Goal: Task Accomplishment & Management: Complete application form

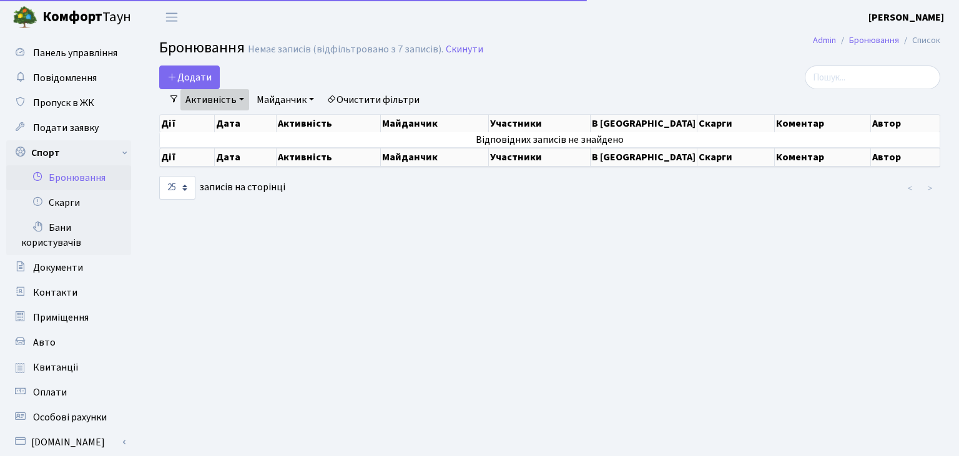
select select "25"
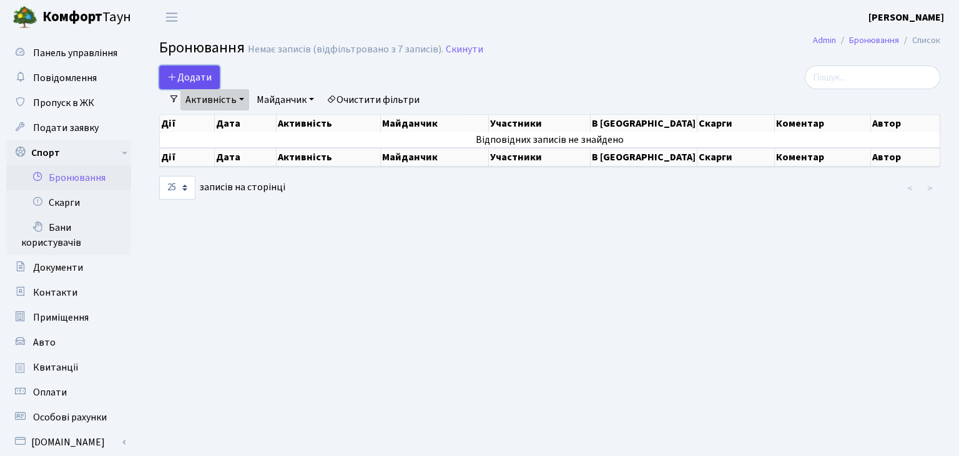
click at [183, 82] on button "Додати" at bounding box center [189, 78] width 61 height 24
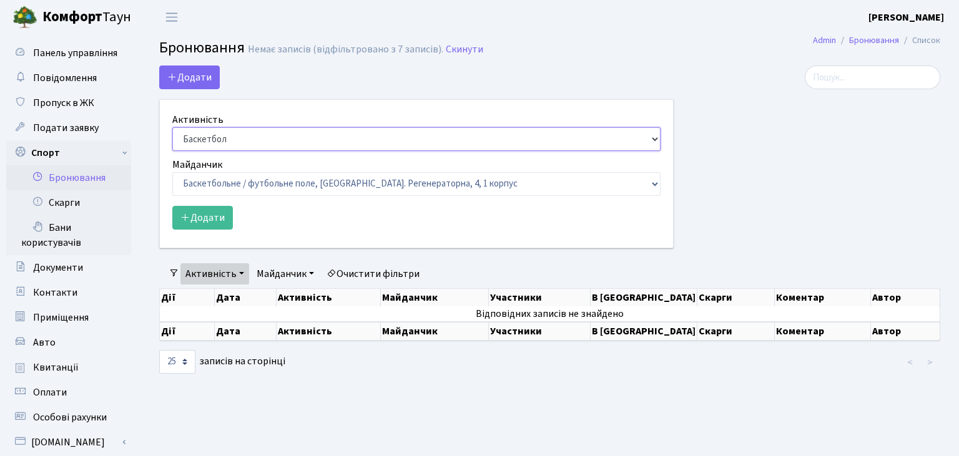
click at [172, 127] on select "Баскетбол Волейбол Йога Катання на роликах Настільний теніс Теніс Футбол Фітнес" at bounding box center [416, 139] width 488 height 24
select select "7"
click option "Настільний теніс" at bounding box center [0, 0] width 0 height 0
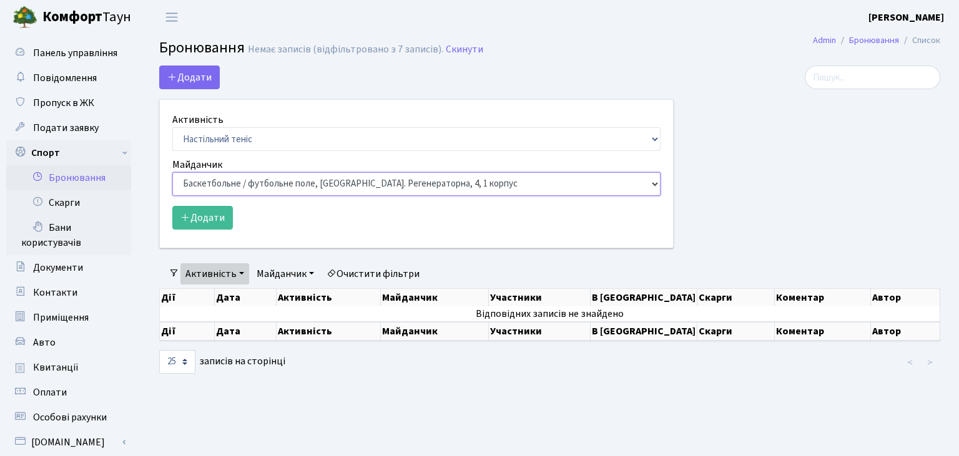
click at [172, 172] on select "Баскетбольне / футбольне поле, Вул. Регенераторна, 4, 1 корпус Баскетбольне пол…" at bounding box center [416, 184] width 488 height 24
select select "13"
click option "Настільний теніс - стіл 2, просп. Соборності, 17" at bounding box center [0, 0] width 0 height 0
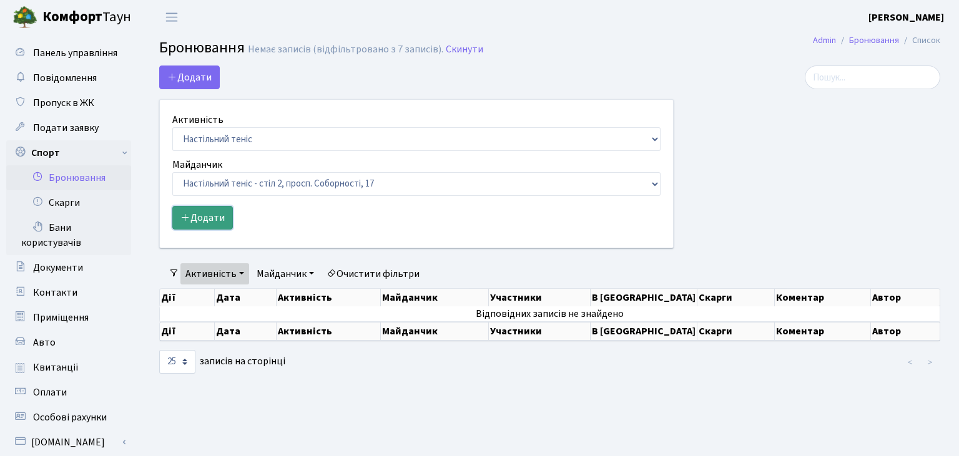
click at [203, 218] on button "Додати" at bounding box center [202, 218] width 61 height 24
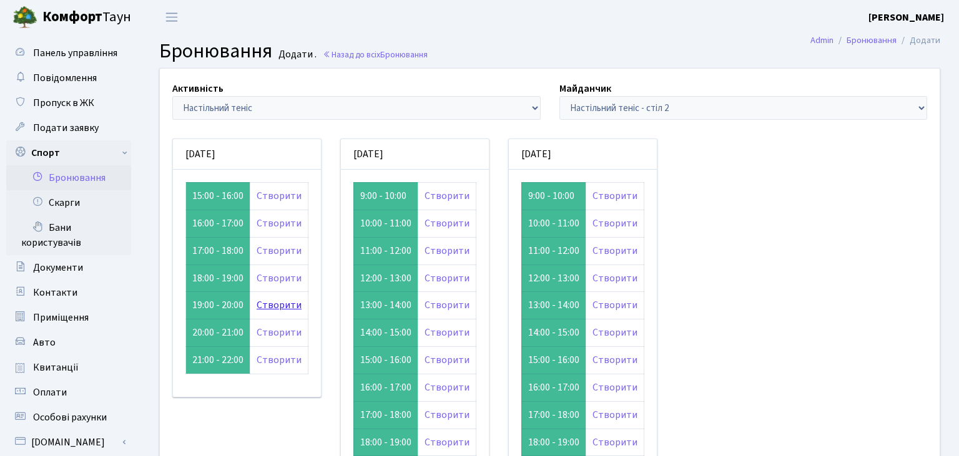
click at [265, 305] on link "Створити" at bounding box center [279, 305] width 45 height 14
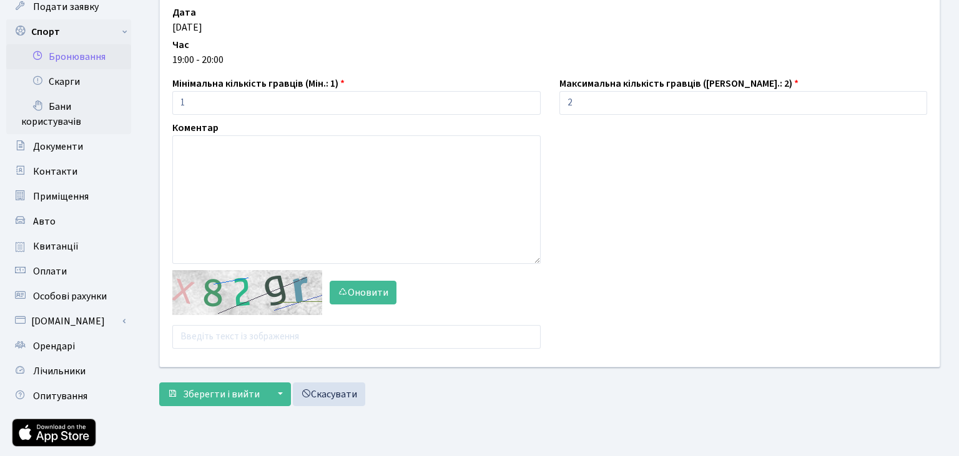
scroll to position [132, 0]
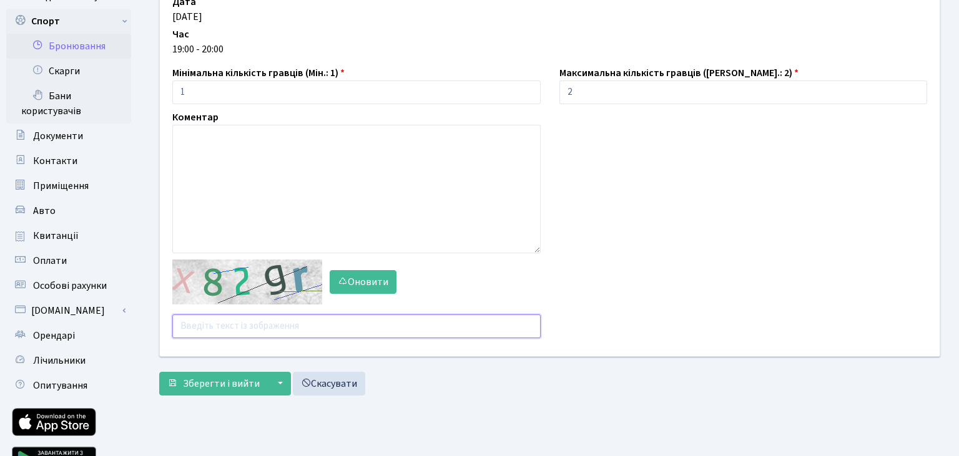
click at [266, 326] on input "text" at bounding box center [356, 327] width 368 height 24
type input "exznx"
click at [218, 386] on span "Зберегти і вийти" at bounding box center [221, 384] width 77 height 14
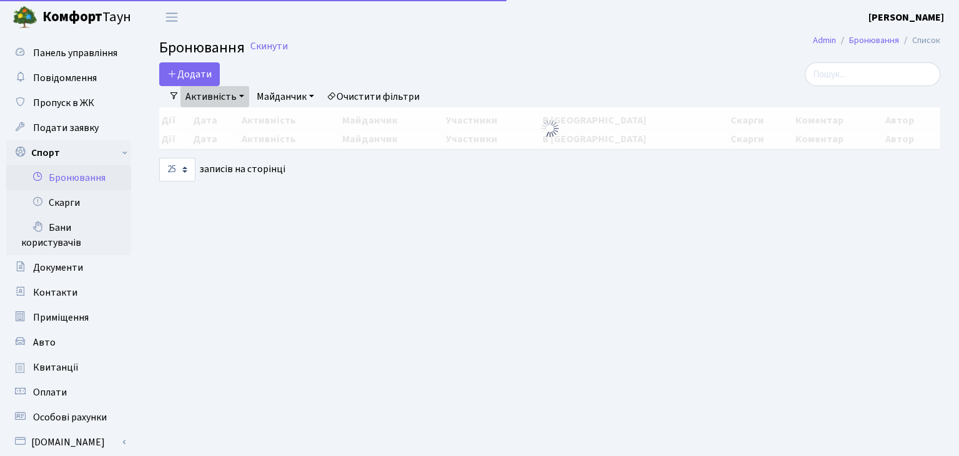
select select "25"
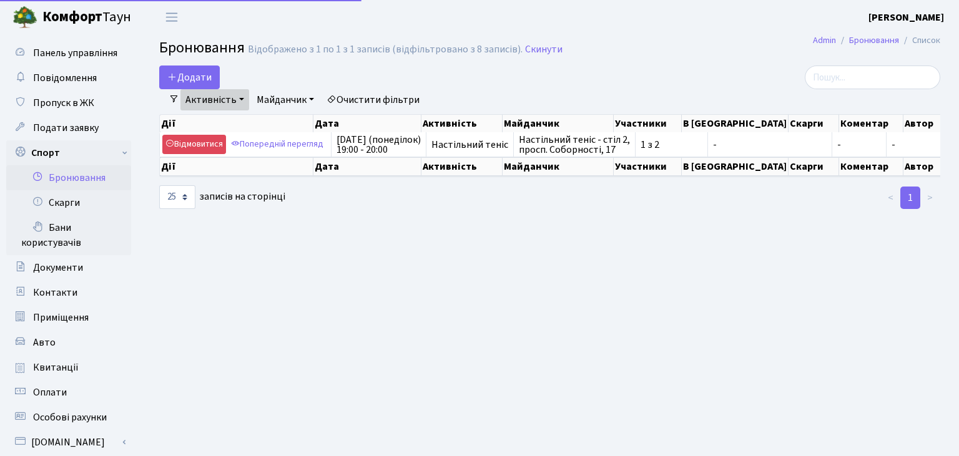
select select "25"
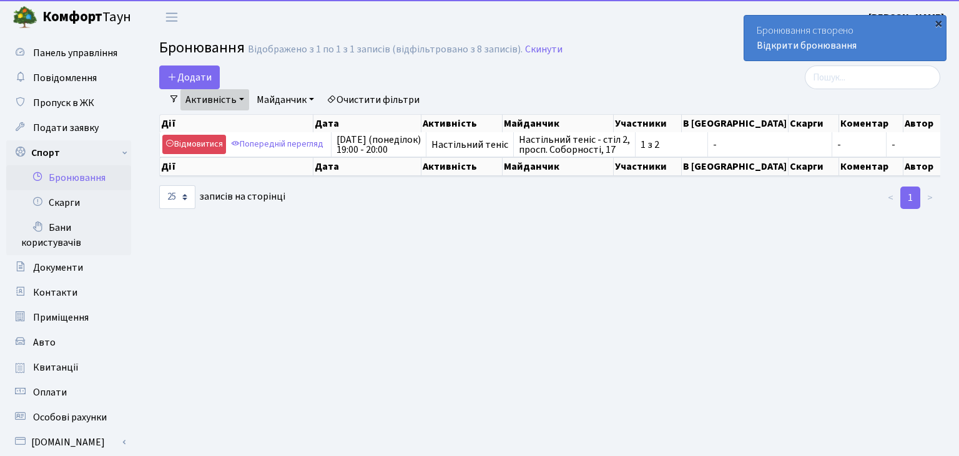
click at [935, 25] on div "×" at bounding box center [938, 23] width 12 height 12
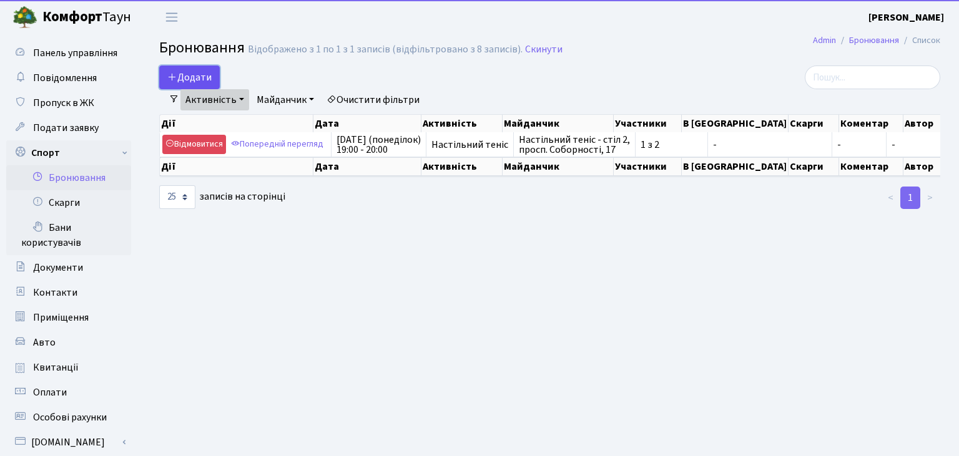
click at [201, 71] on button "Додати" at bounding box center [189, 78] width 61 height 24
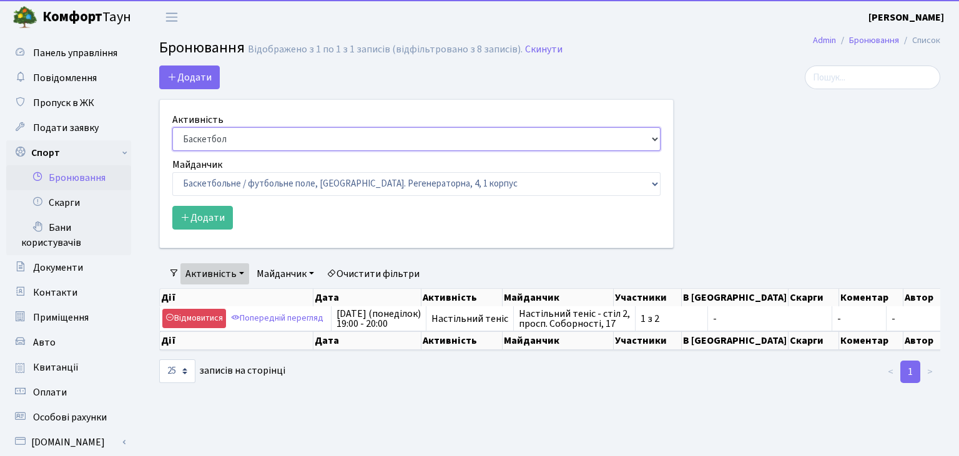
click at [172, 127] on select "Баскетбол Волейбол Йога Катання на роликах Настільний теніс Теніс Футбол Фітнес" at bounding box center [416, 139] width 488 height 24
select select "7"
click option "Настільний теніс" at bounding box center [0, 0] width 0 height 0
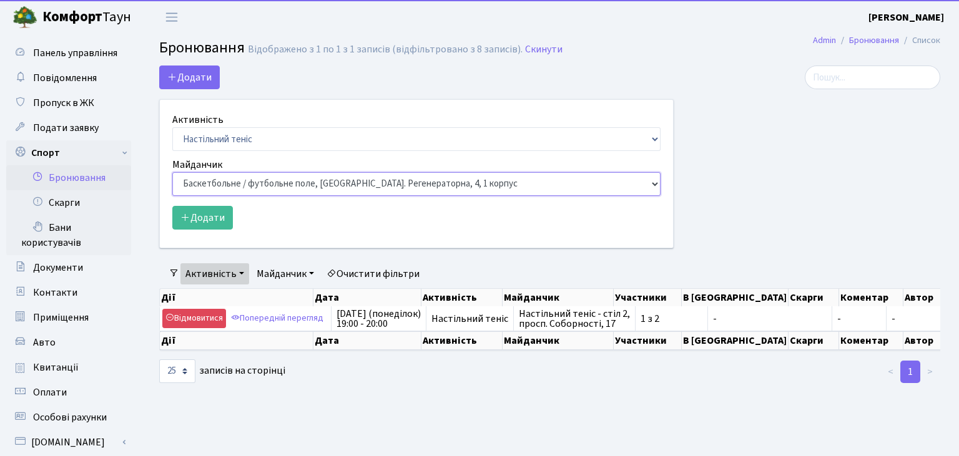
click at [172, 172] on select "Баскетбольне / футбольне поле, Вул. Регенераторна, 4, 1 корпус Баскетбольне пол…" at bounding box center [416, 184] width 488 height 24
select select "9"
click option "Настільний теніс - стіл 1, просп. Соборності, 17" at bounding box center [0, 0] width 0 height 0
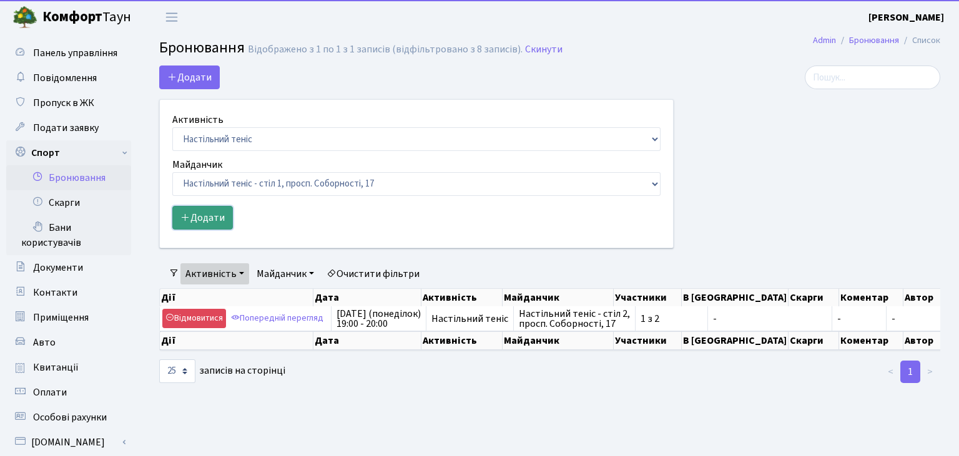
click at [222, 223] on button "Додати" at bounding box center [202, 218] width 61 height 24
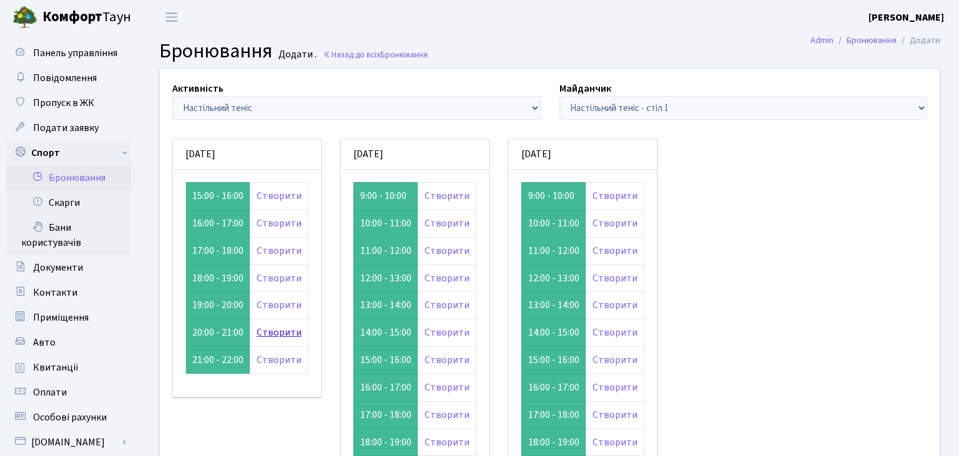
click at [276, 334] on link "Створити" at bounding box center [279, 333] width 45 height 14
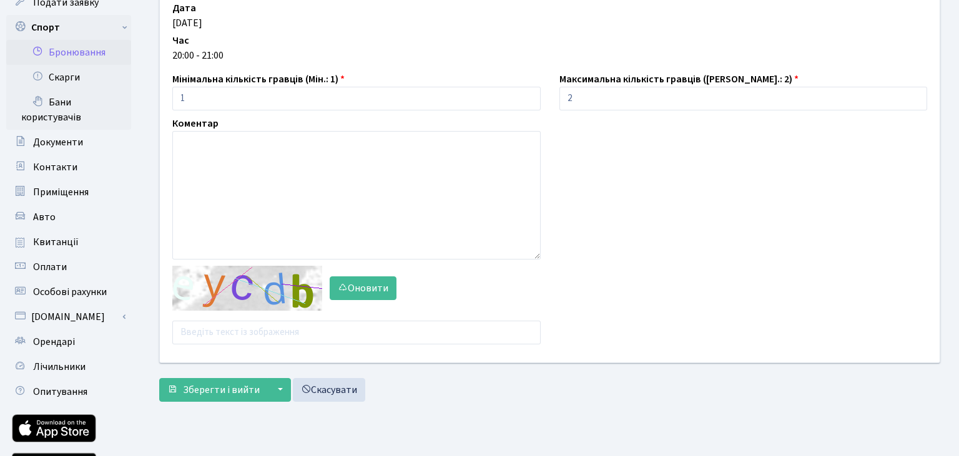
scroll to position [132, 0]
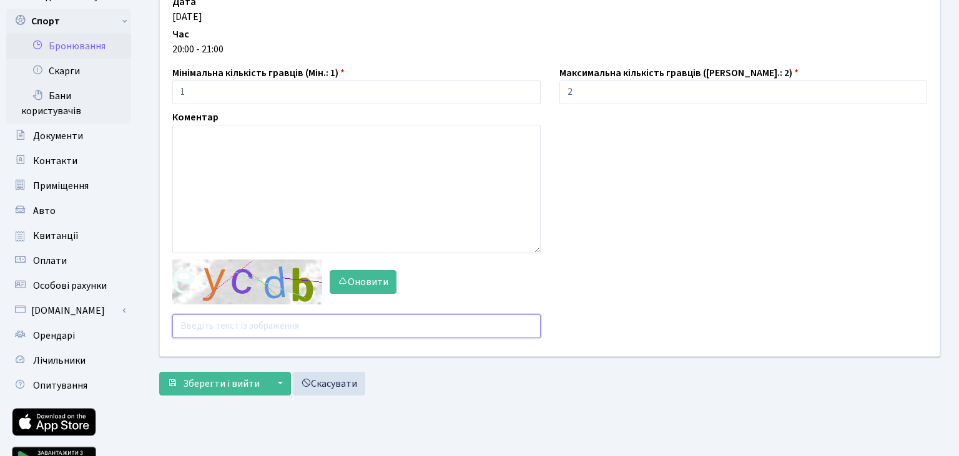
click at [279, 323] on input "text" at bounding box center [356, 327] width 368 height 24
type input "в"
type input "dp8t9"
click at [238, 381] on span "Зберегти і вийти" at bounding box center [221, 384] width 77 height 14
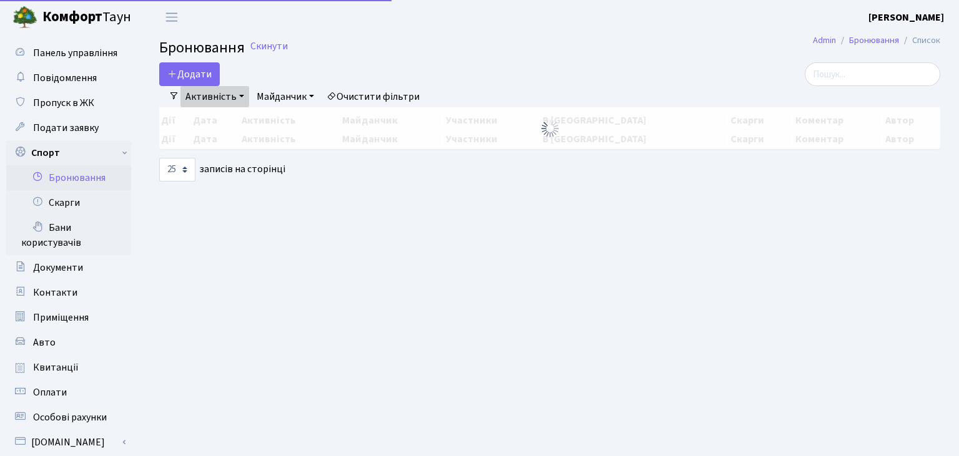
select select "25"
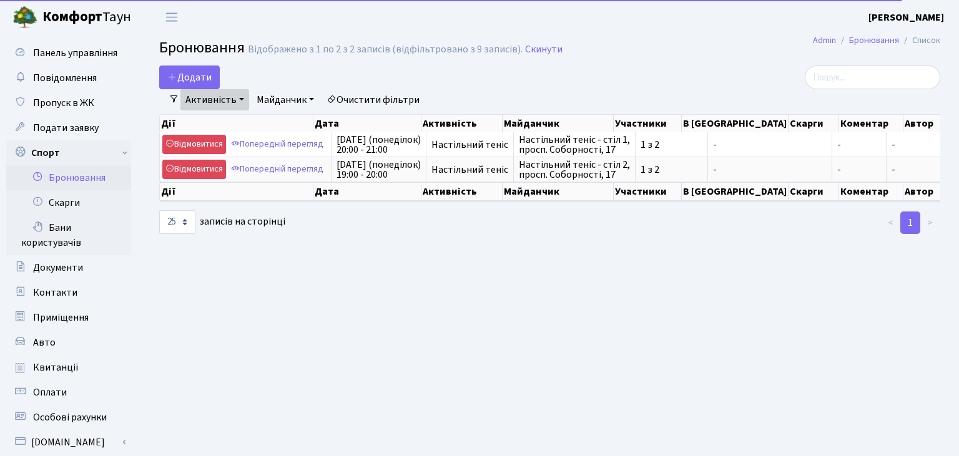
select select "25"
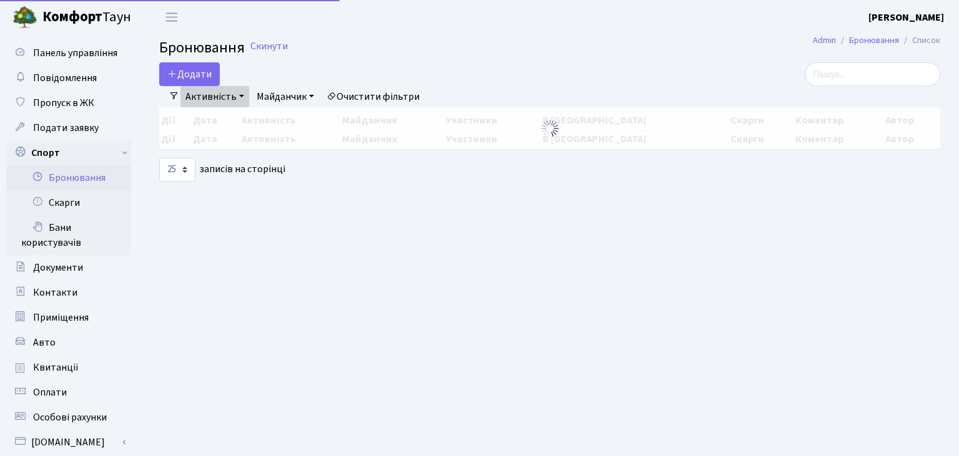
select select "25"
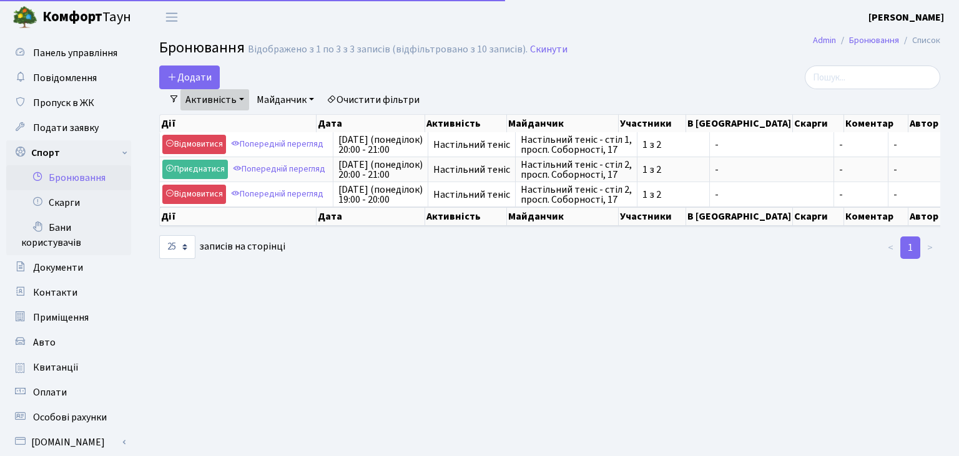
select select "25"
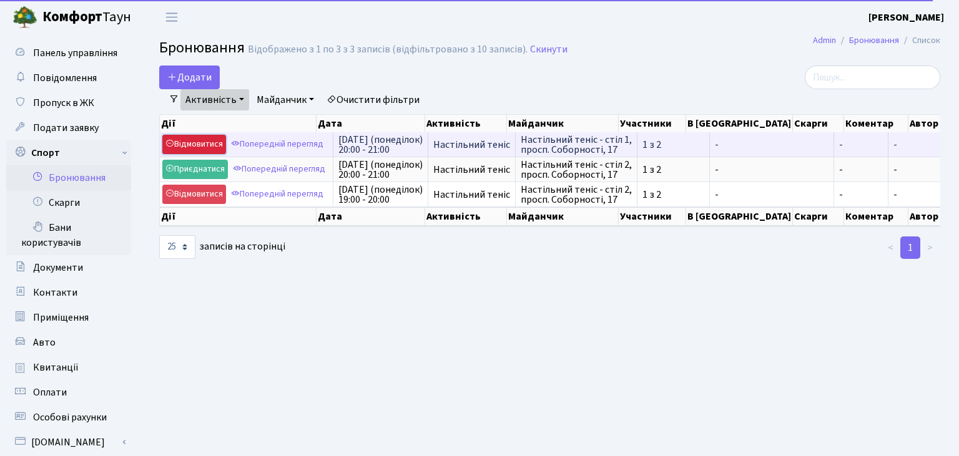
click at [205, 144] on link "Відмовитися" at bounding box center [194, 144] width 64 height 19
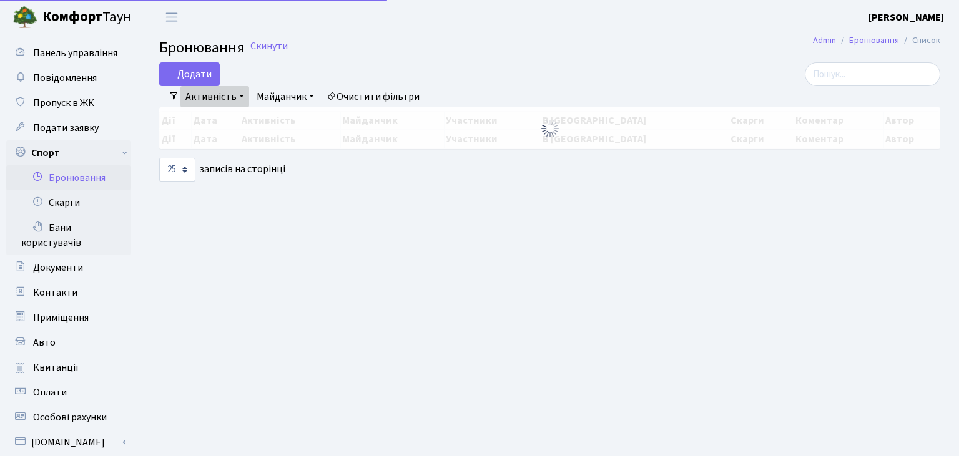
select select "25"
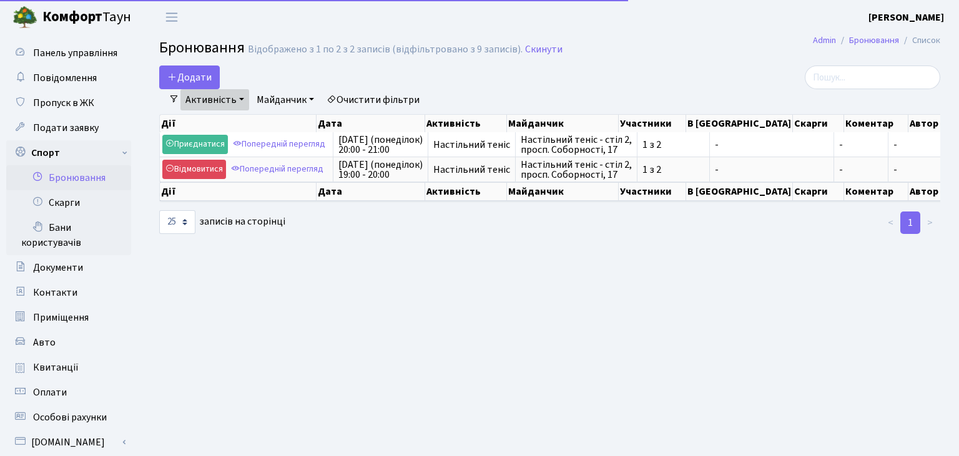
select select "25"
click at [192, 76] on button "Додати" at bounding box center [189, 78] width 61 height 24
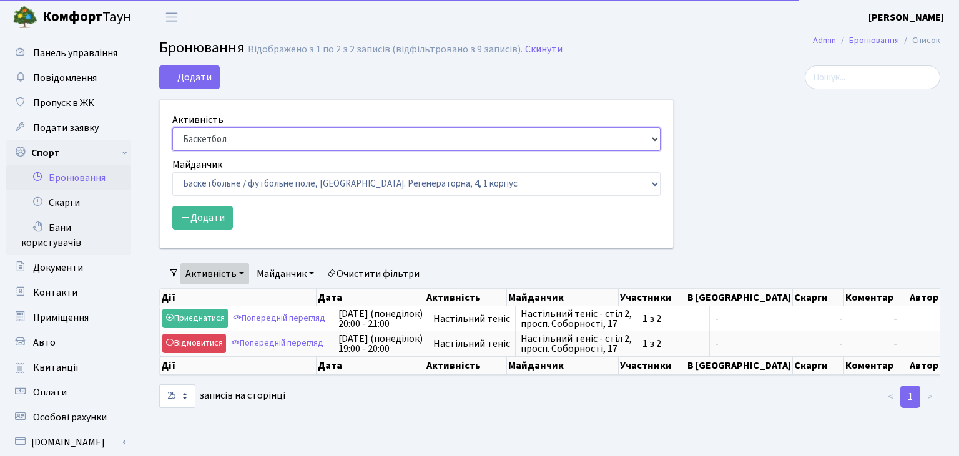
click at [172, 127] on select "Баскетбол Волейбол Йога Катання на роликах Настільний теніс Теніс Футбол Фітнес" at bounding box center [416, 139] width 488 height 24
select select "7"
click option "Настільний теніс" at bounding box center [0, 0] width 0 height 0
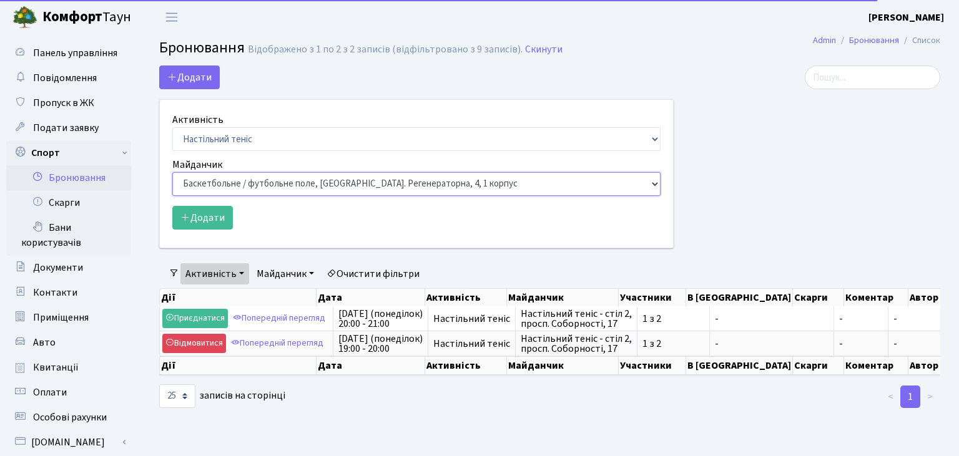
click at [172, 172] on select "Баскетбольне / футбольне поле, Вул. Регенераторна, 4, 1 корпус Баскетбольне пол…" at bounding box center [416, 184] width 488 height 24
select select "9"
click option "Настільний теніс - стіл 1, просп. Соборності, 17" at bounding box center [0, 0] width 0 height 0
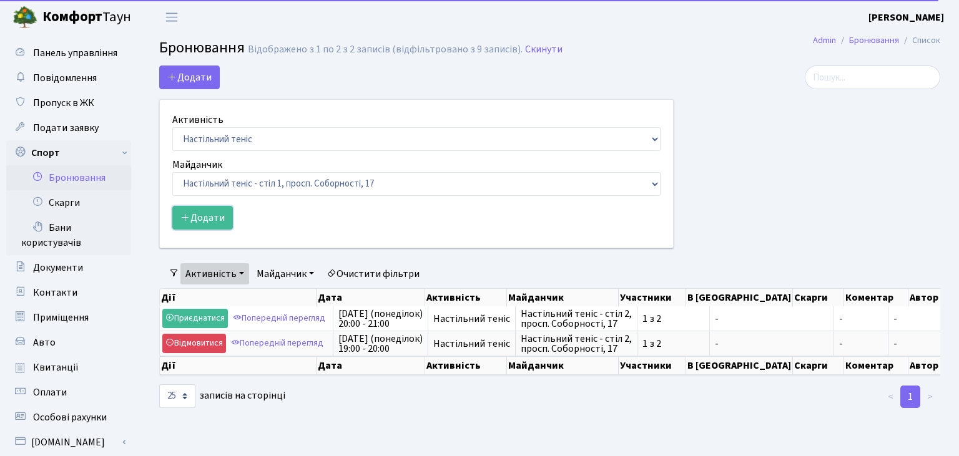
drag, startPoint x: 219, startPoint y: 214, endPoint x: 373, endPoint y: 240, distance: 156.4
click at [219, 213] on button "Додати" at bounding box center [202, 218] width 61 height 24
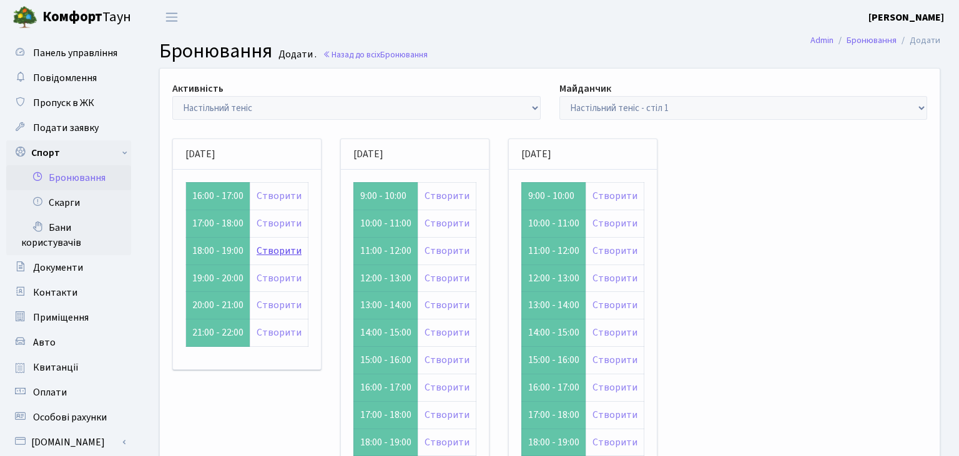
click at [283, 247] on link "Створити" at bounding box center [279, 251] width 45 height 14
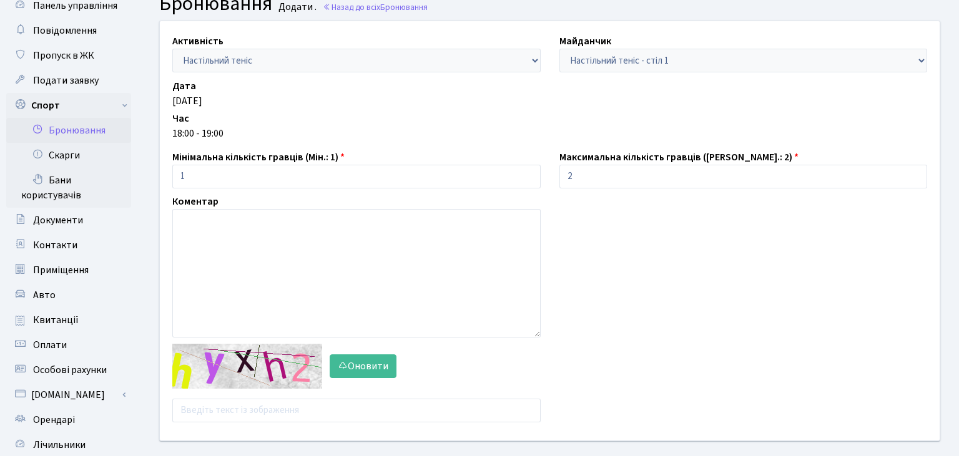
scroll to position [66, 0]
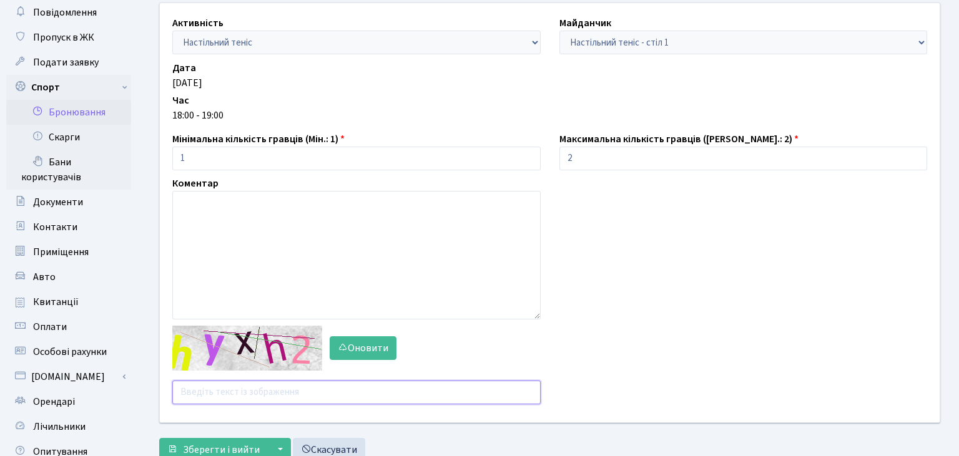
click at [209, 386] on input "text" at bounding box center [356, 393] width 368 height 24
type input "у"
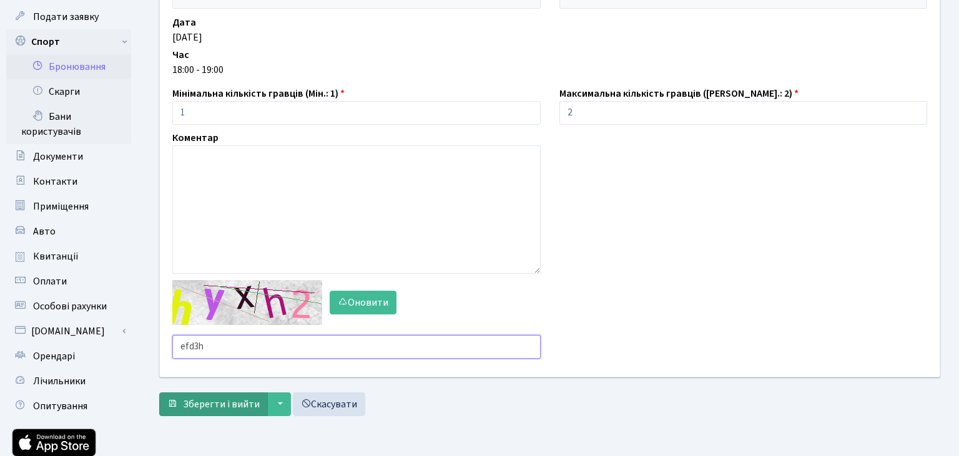
scroll to position [132, 0]
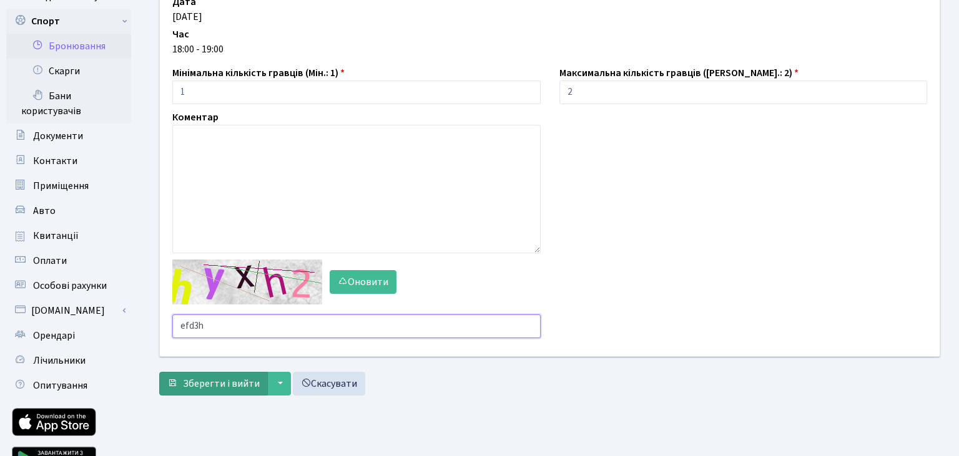
type input "efd3h"
click at [217, 381] on span "Зберегти і вийти" at bounding box center [221, 384] width 77 height 14
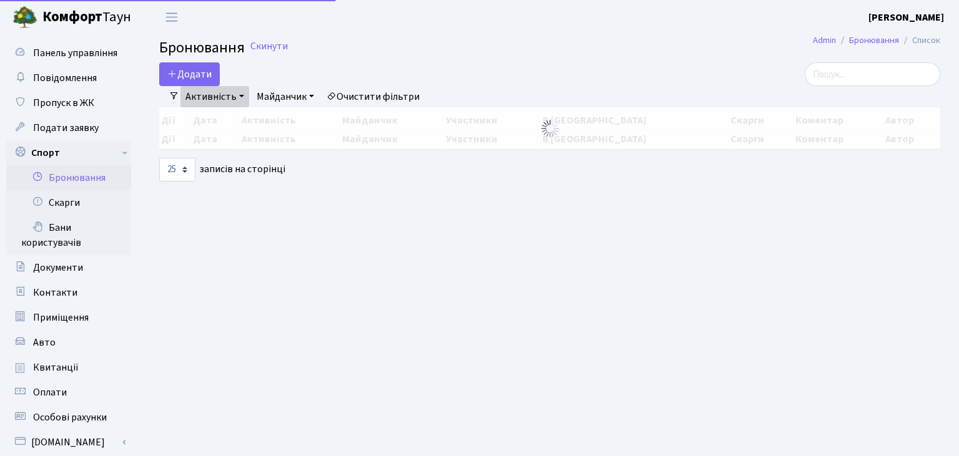
select select "25"
